Goal: Navigation & Orientation: Find specific page/section

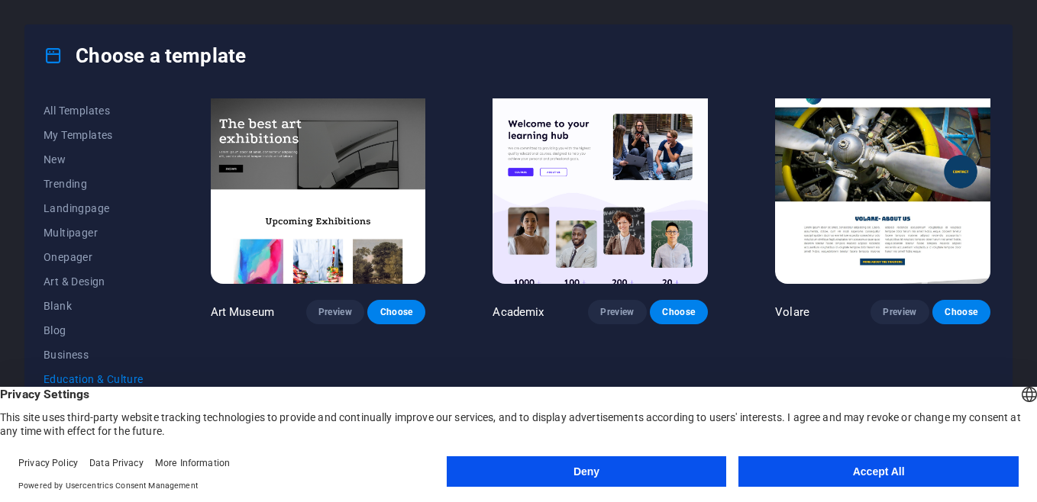
click at [912, 477] on button "Accept All" at bounding box center [878, 471] width 280 height 31
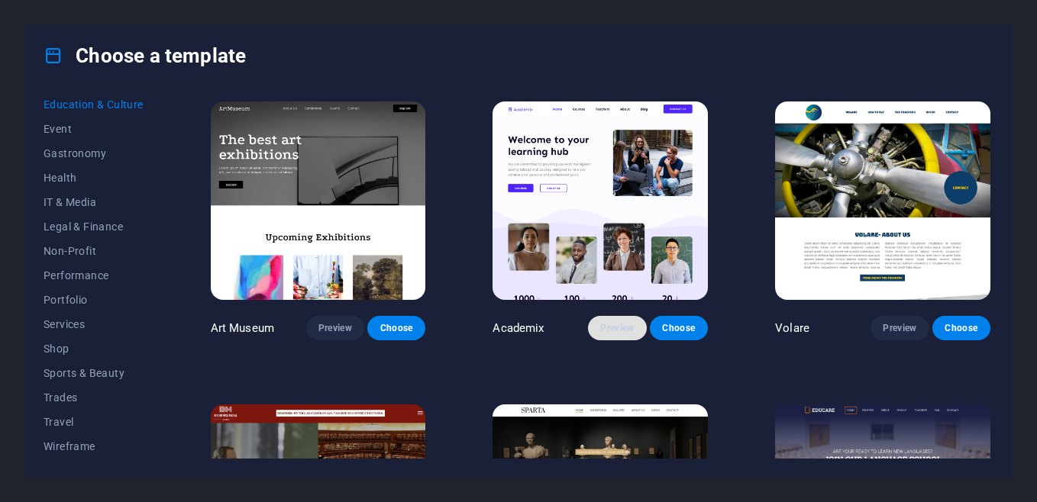
click at [629, 322] on span "Preview" at bounding box center [617, 328] width 34 height 12
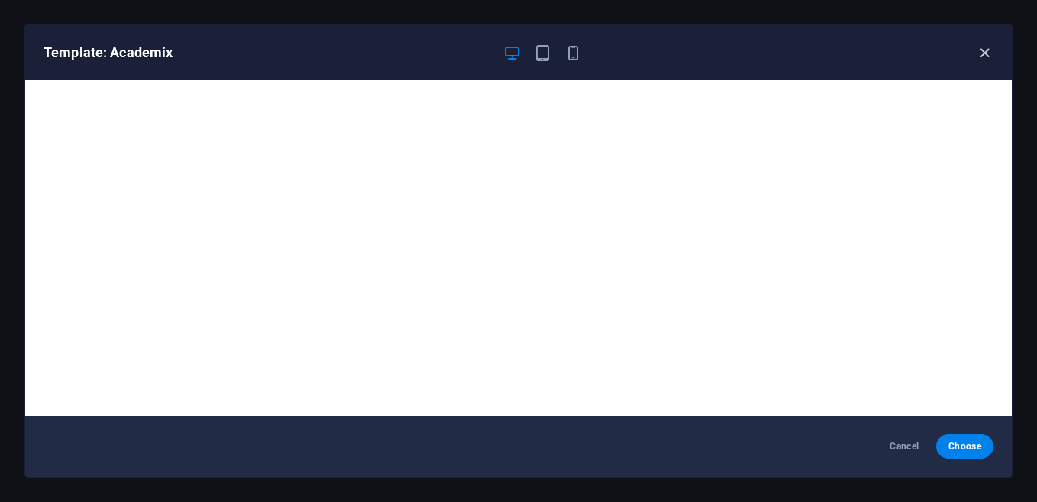
click at [980, 48] on icon "button" at bounding box center [984, 53] width 18 height 18
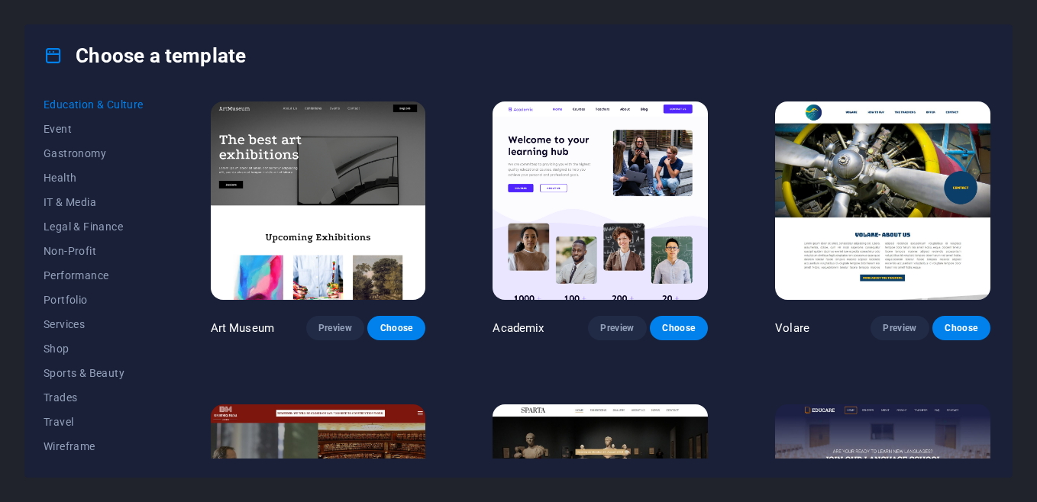
drag, startPoint x: 989, startPoint y: 166, endPoint x: 991, endPoint y: 288, distance: 122.1
click at [991, 288] on div "Art Museum Preview Choose Academix Preview Choose Volare Preview Choose Bibliot…" at bounding box center [600, 278] width 785 height 360
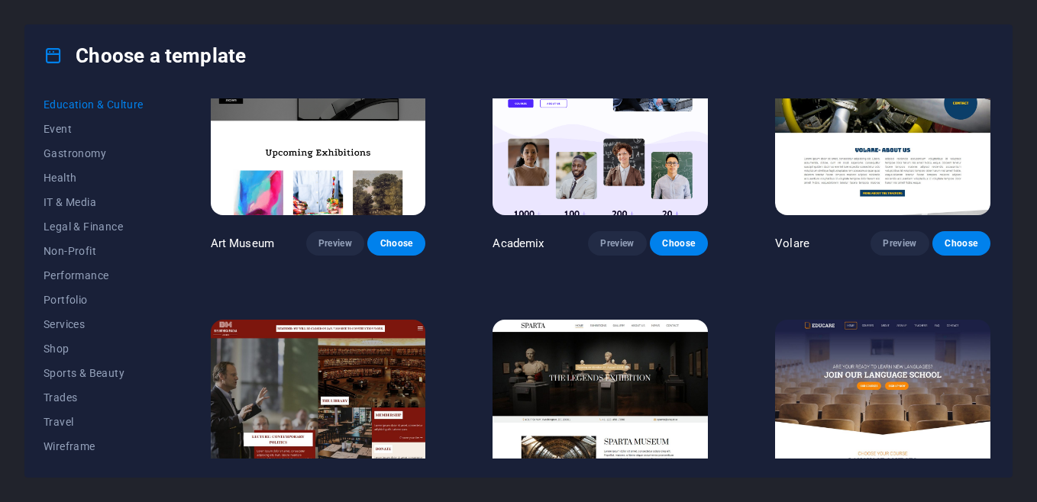
scroll to position [110, 0]
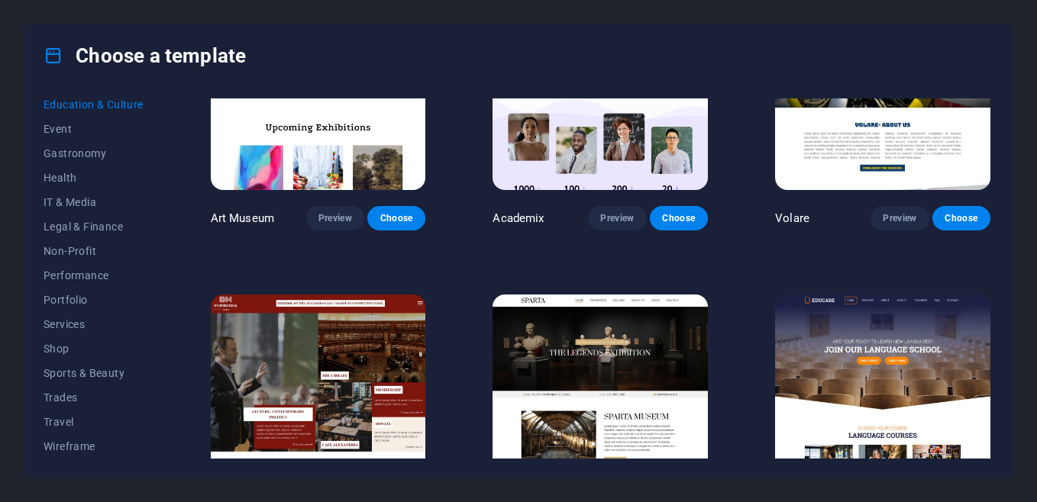
drag, startPoint x: 160, startPoint y: 266, endPoint x: 165, endPoint y: 111, distance: 155.0
click at [165, 111] on div "All Templates My Templates New Trending Landingpage Multipager Onepager Art & D…" at bounding box center [518, 281] width 986 height 391
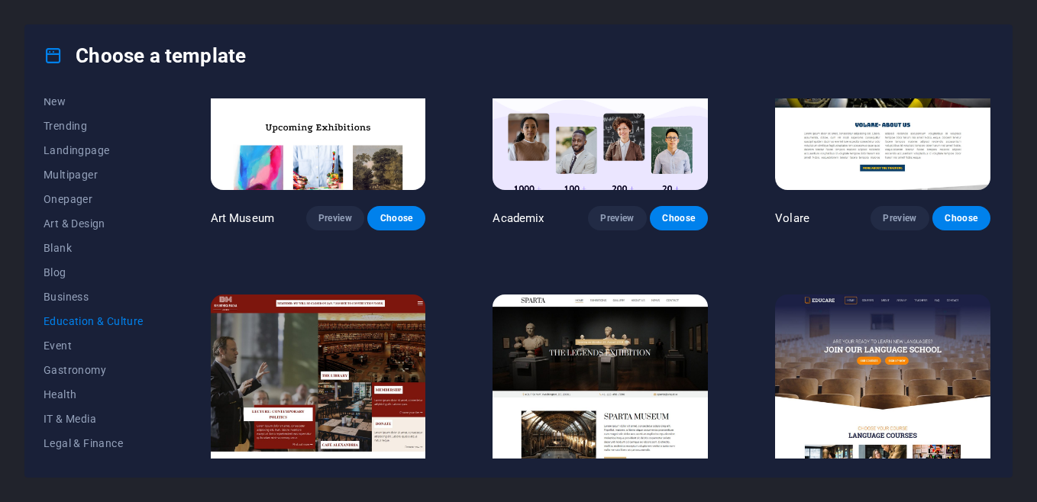
scroll to position [11, 0]
drag, startPoint x: 160, startPoint y: 115, endPoint x: 102, endPoint y: 99, distance: 60.9
click at [102, 99] on div "All Templates My Templates New Trending Landingpage Multipager Onepager Art & D…" at bounding box center [103, 278] width 118 height 360
click at [102, 99] on span "All Templates" at bounding box center [94, 100] width 100 height 12
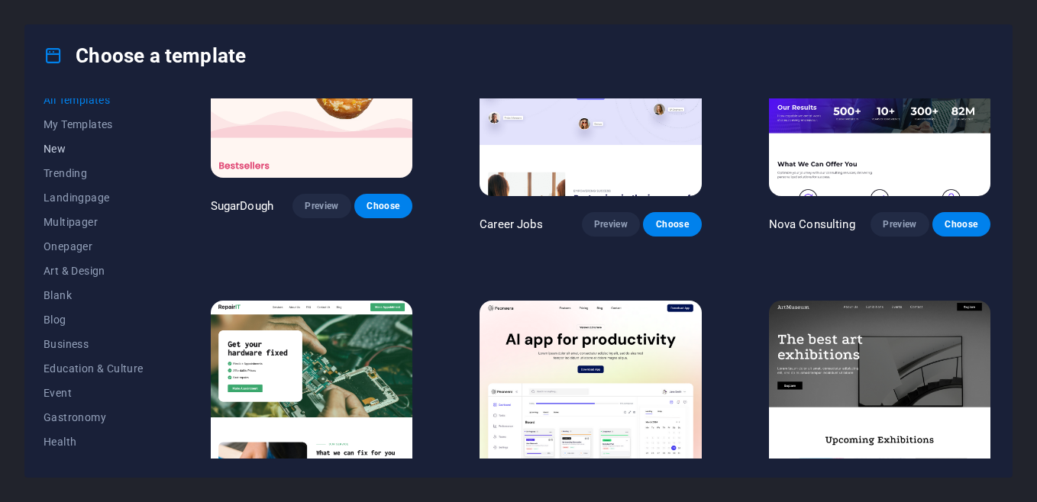
scroll to position [411, 0]
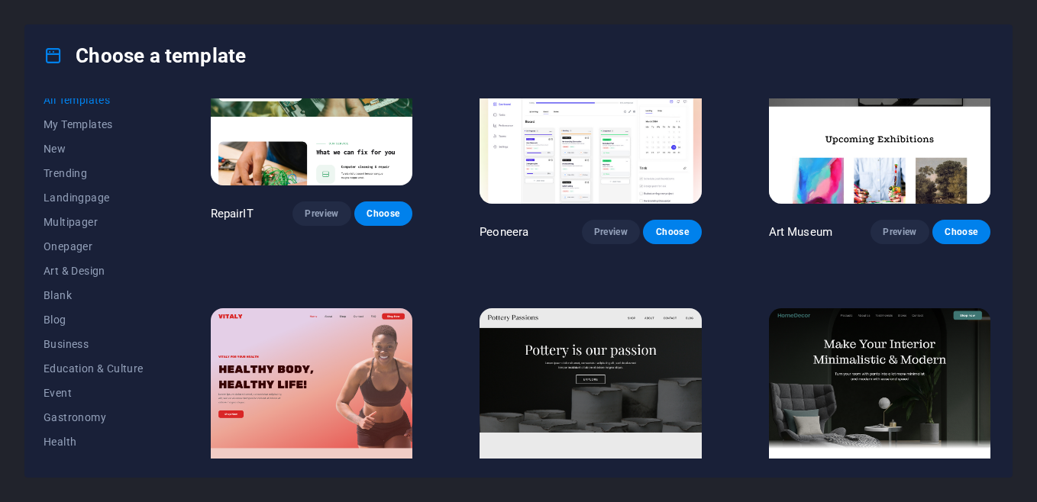
drag, startPoint x: 160, startPoint y: 176, endPoint x: 161, endPoint y: 163, distance: 13.8
click at [161, 163] on div "All Templates My Templates New Trending Landingpage Multipager Onepager Art & D…" at bounding box center [103, 278] width 118 height 360
click at [622, 226] on span "Preview" at bounding box center [611, 232] width 34 height 12
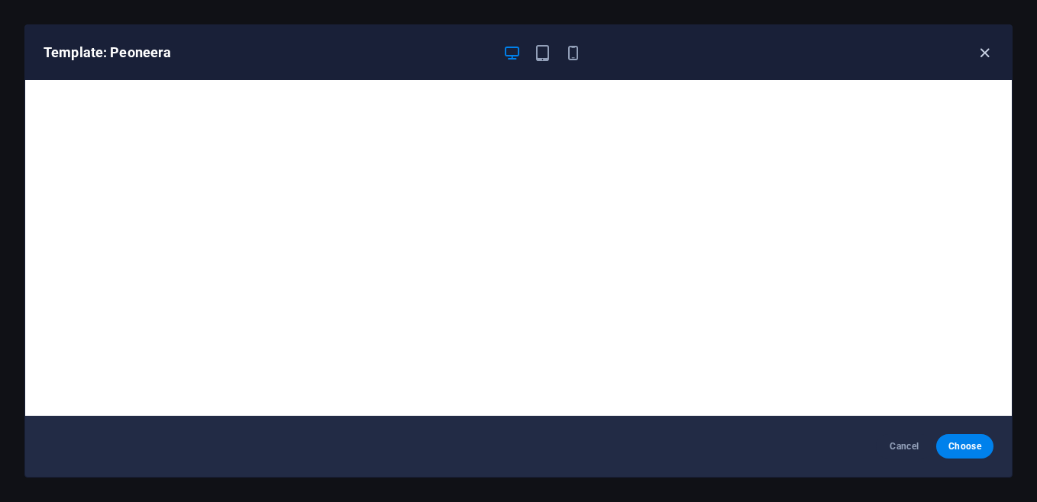
click at [981, 54] on icon "button" at bounding box center [984, 53] width 18 height 18
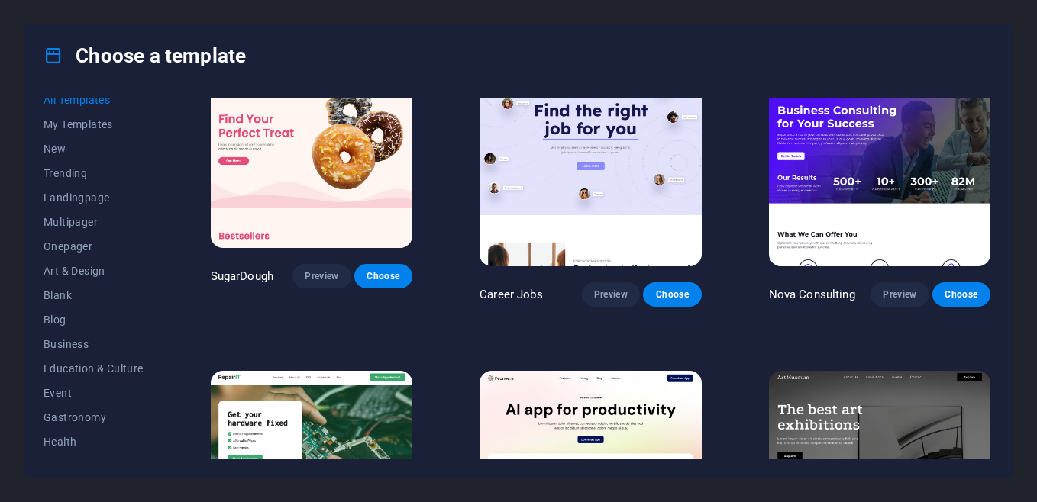
scroll to position [0, 0]
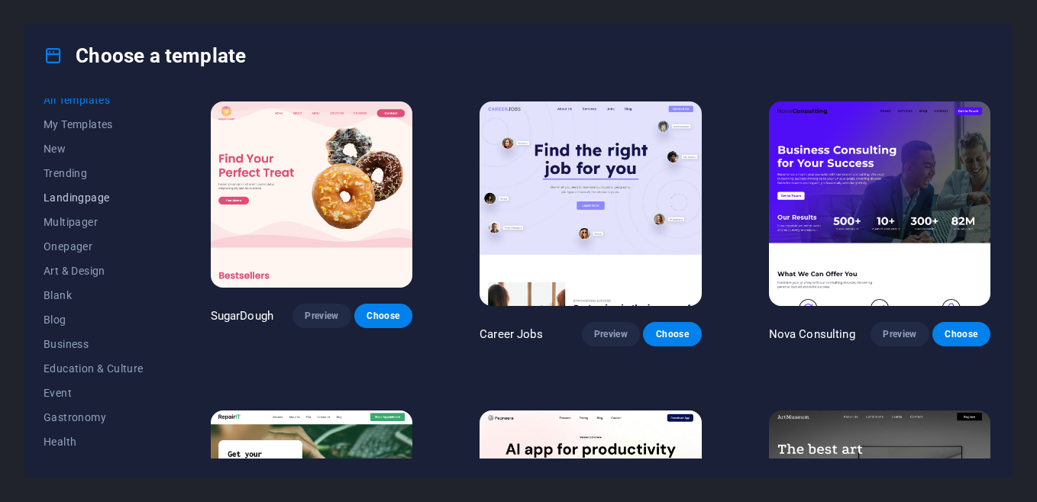
click at [95, 198] on span "Landingpage" at bounding box center [94, 198] width 100 height 12
